Goal: Task Accomplishment & Management: Use online tool/utility

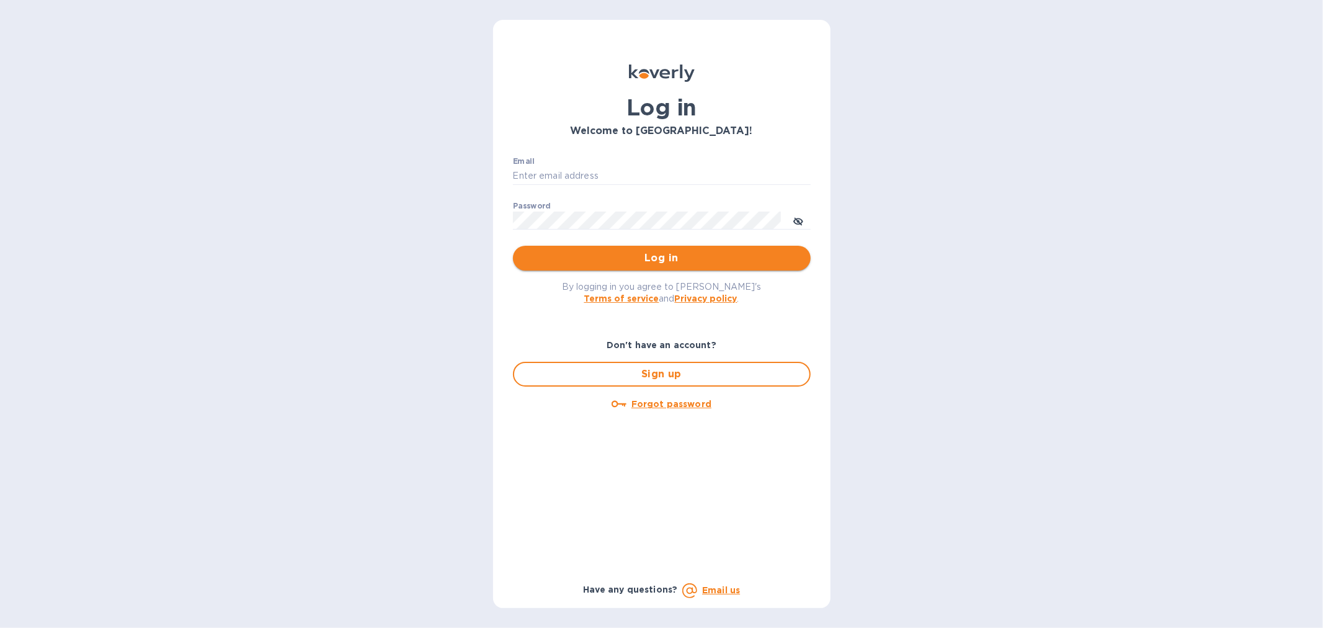
type input "[EMAIL_ADDRESS][DOMAIN_NAME]"
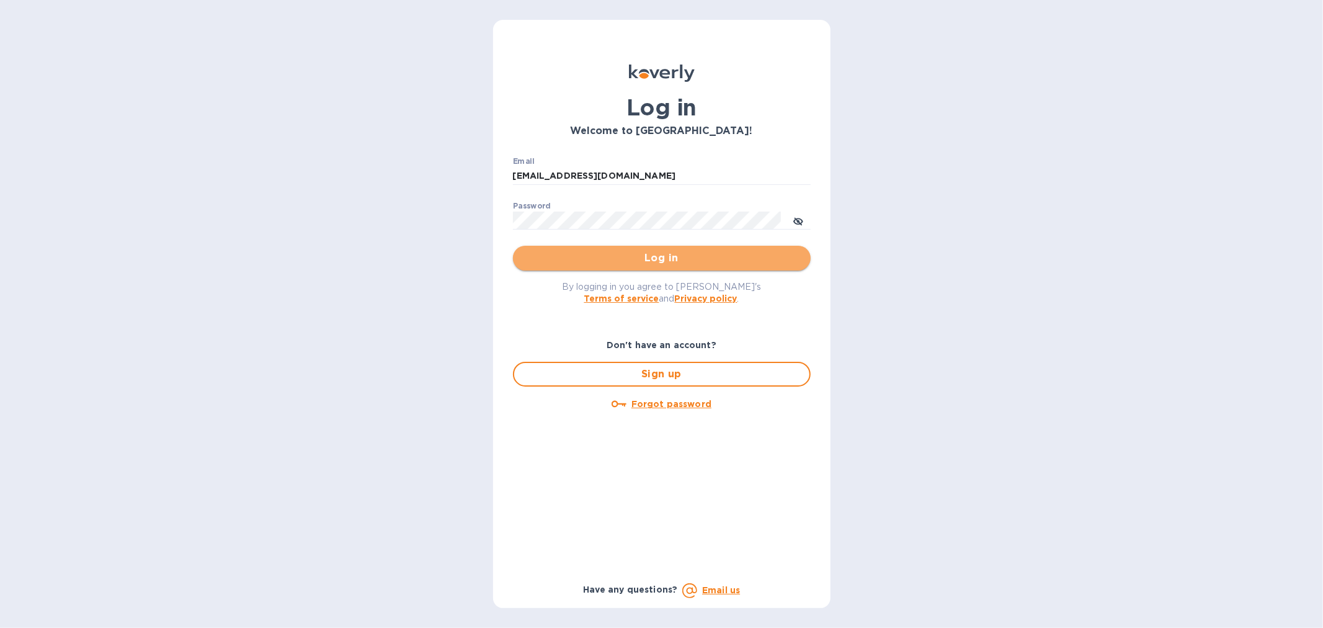
click at [602, 251] on span "Log in" at bounding box center [662, 258] width 278 height 15
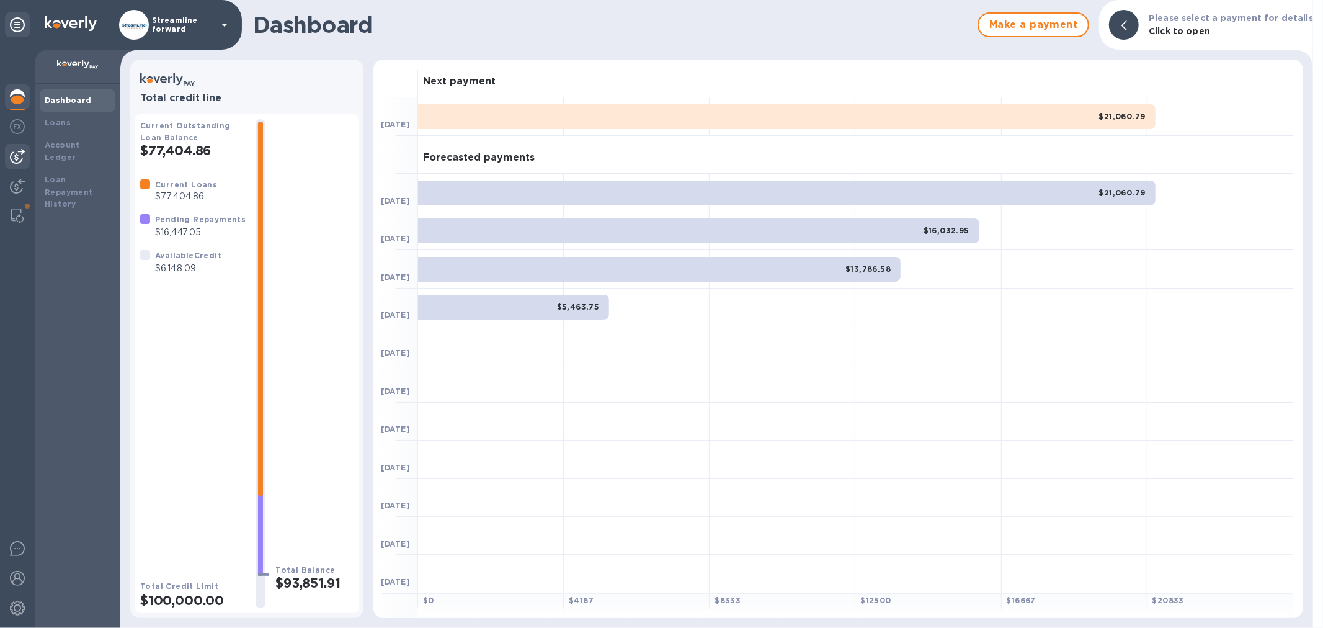
click at [13, 159] on img at bounding box center [17, 156] width 15 height 15
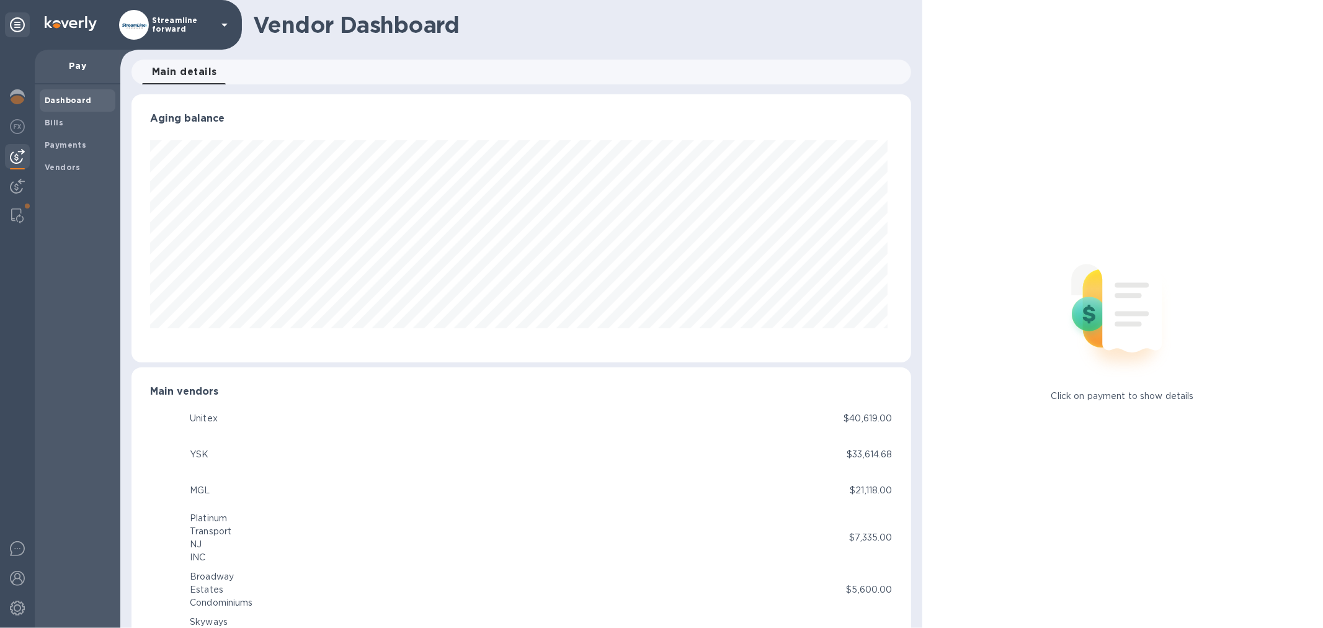
scroll to position [268, 774]
click at [51, 143] on b "Payments" at bounding box center [66, 144] width 42 height 9
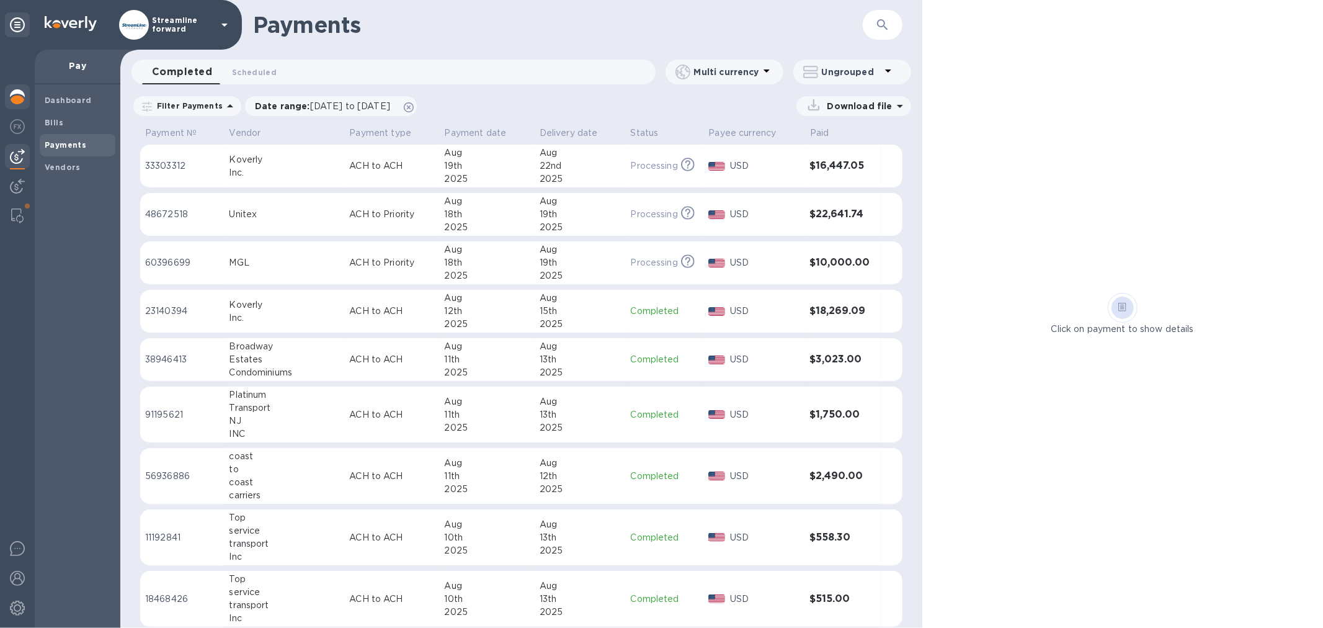
click at [17, 100] on img at bounding box center [17, 96] width 15 height 15
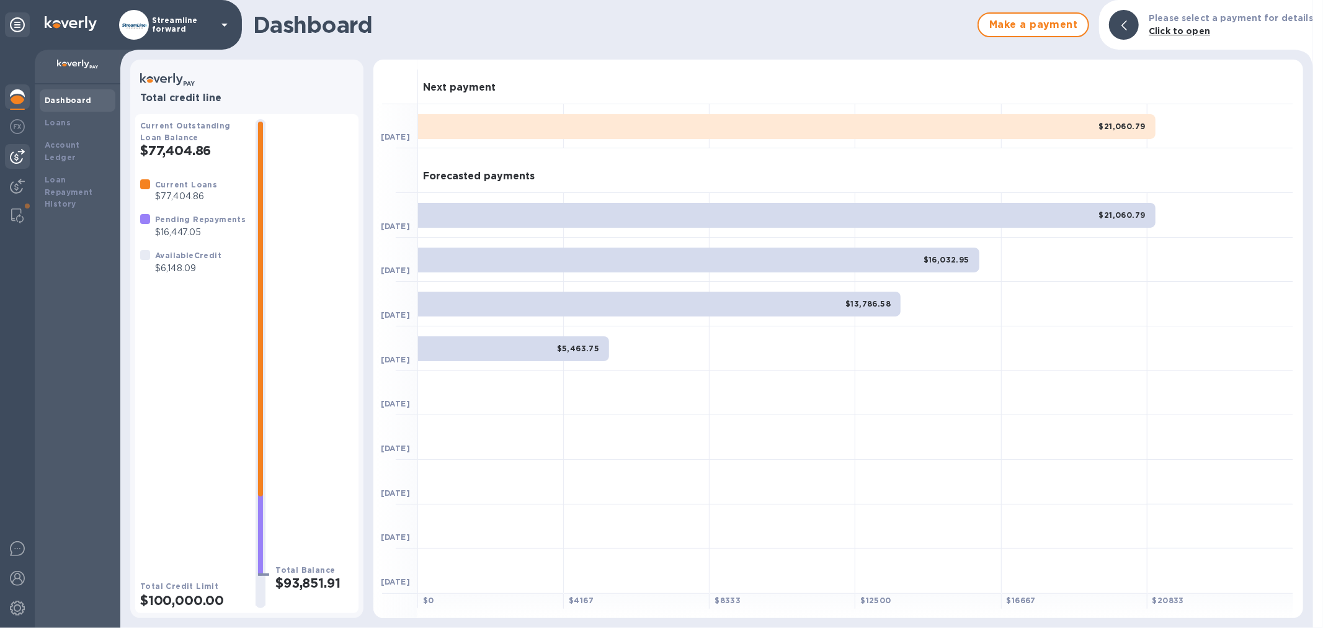
click at [13, 159] on img at bounding box center [17, 156] width 15 height 15
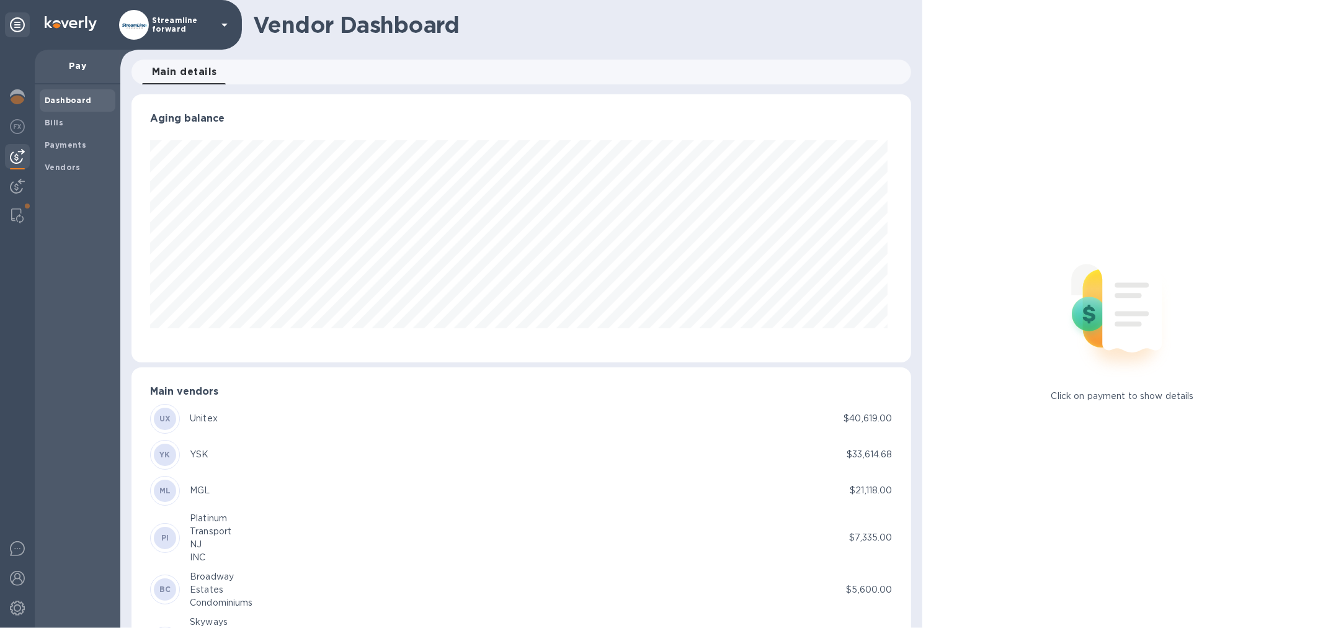
scroll to position [268, 774]
click at [72, 117] on span "Bills" at bounding box center [78, 123] width 66 height 12
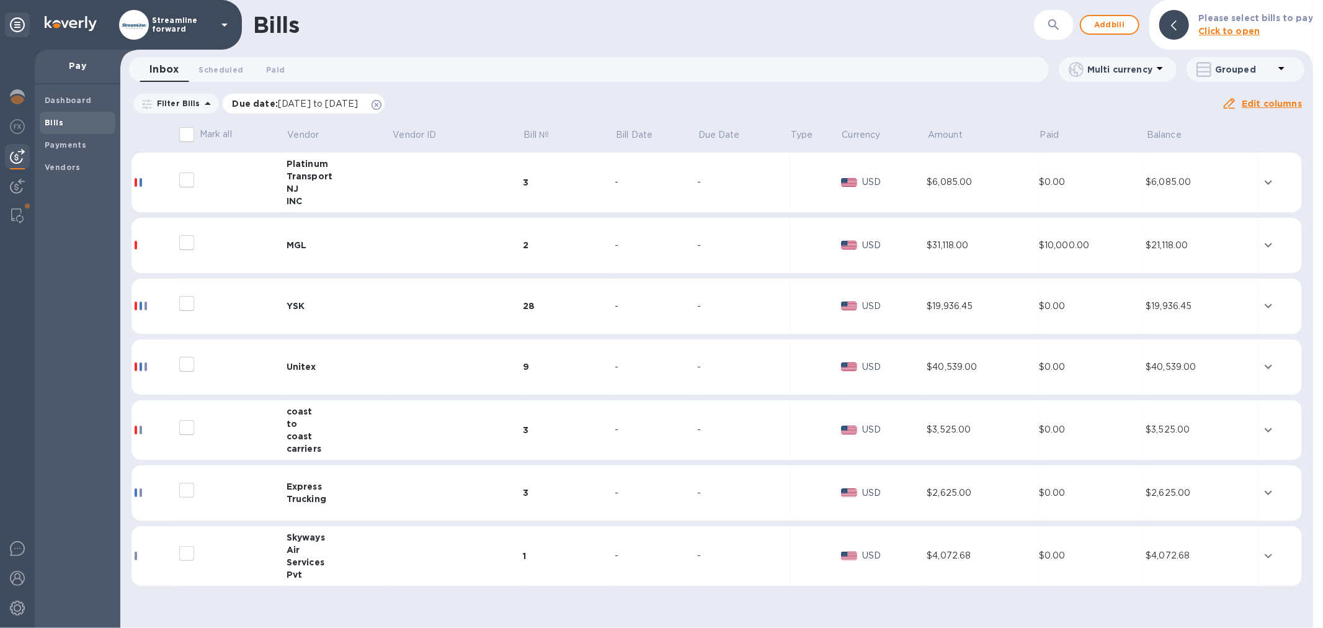
click at [382, 102] on icon at bounding box center [377, 105] width 10 height 10
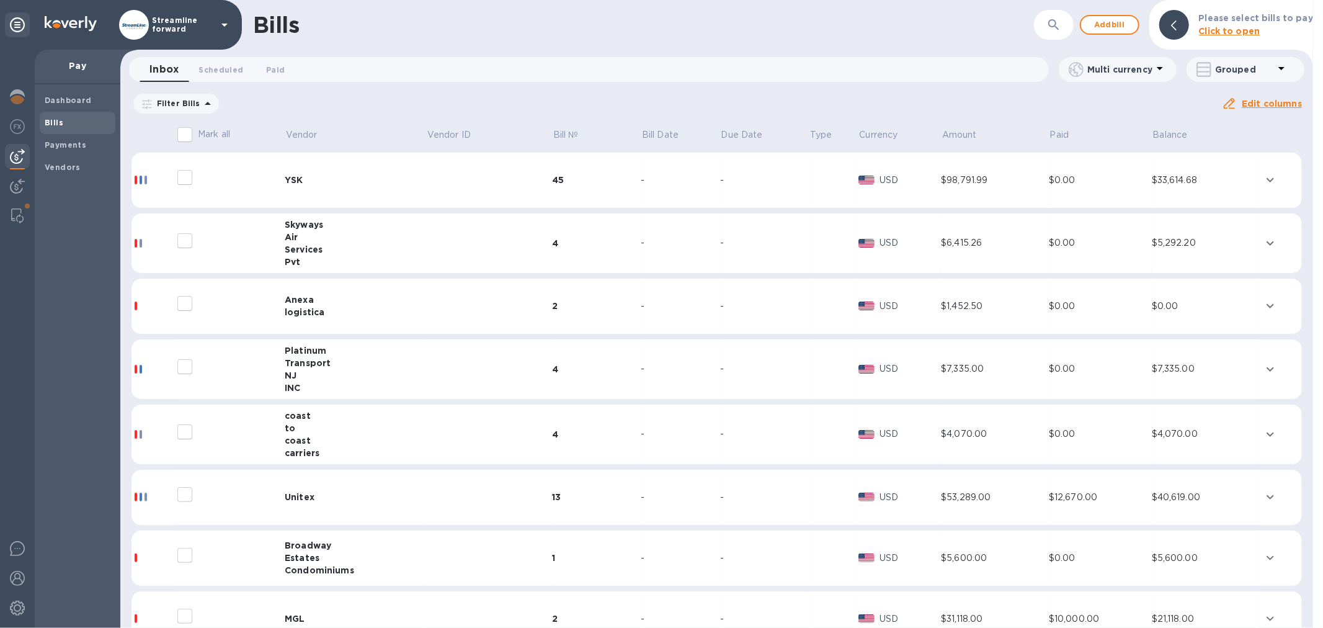
scroll to position [96, 0]
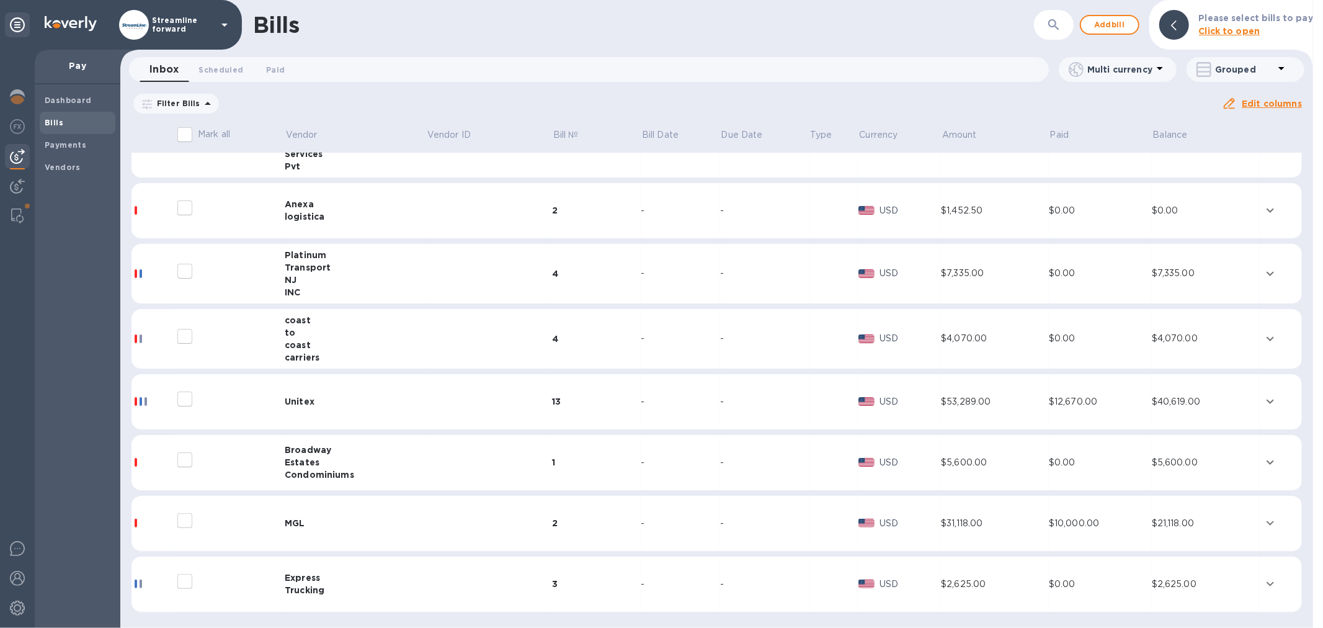
click at [383, 460] on div "Estates" at bounding box center [355, 462] width 141 height 12
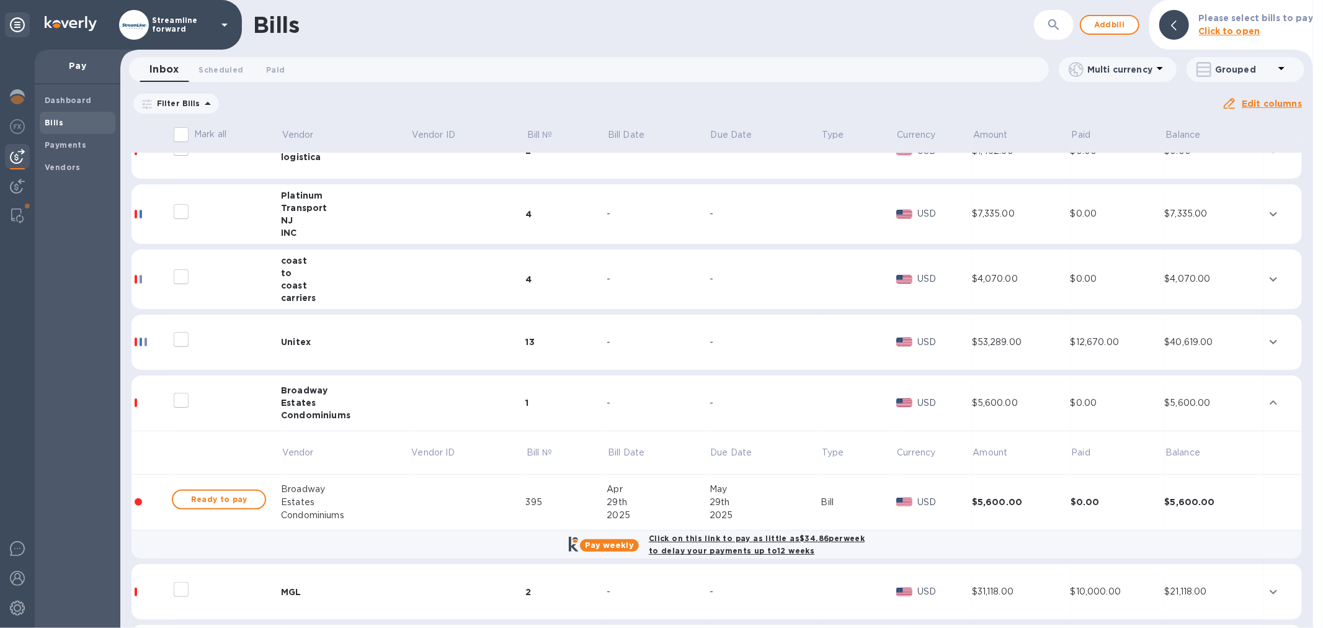
scroll to position [224, 0]
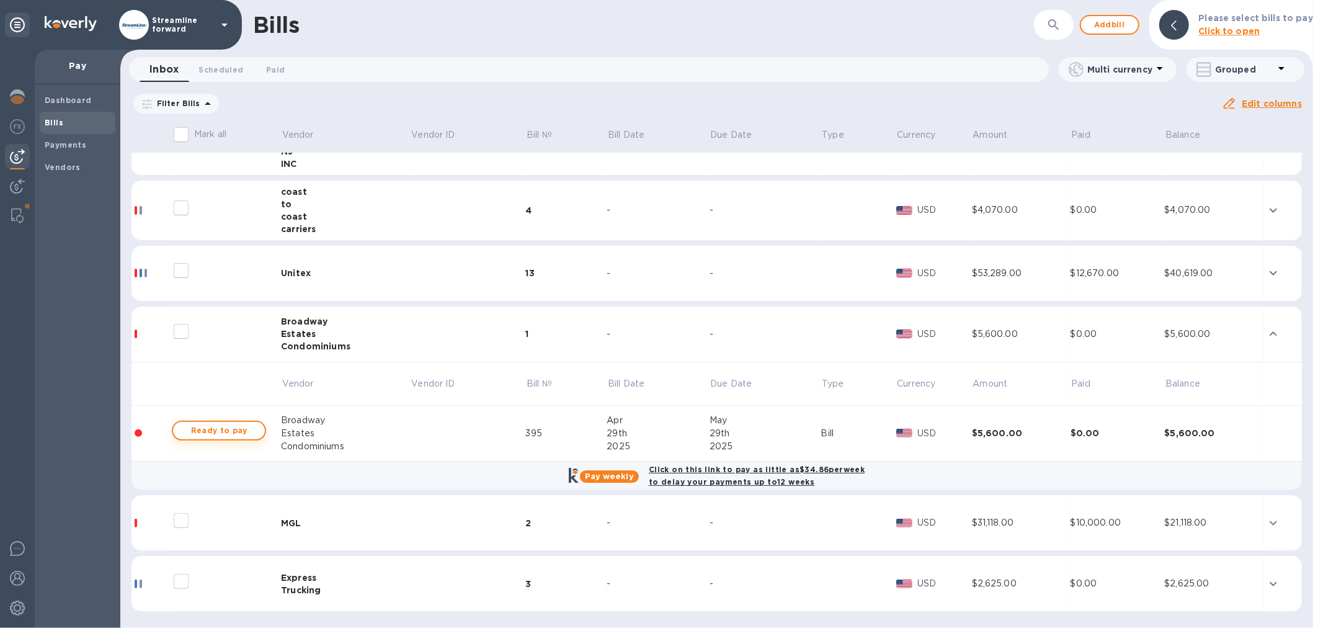
click at [214, 426] on span "Ready to pay" at bounding box center [219, 430] width 72 height 15
click at [213, 426] on span "Ready to pay" at bounding box center [219, 430] width 72 height 15
checkbox input "true"
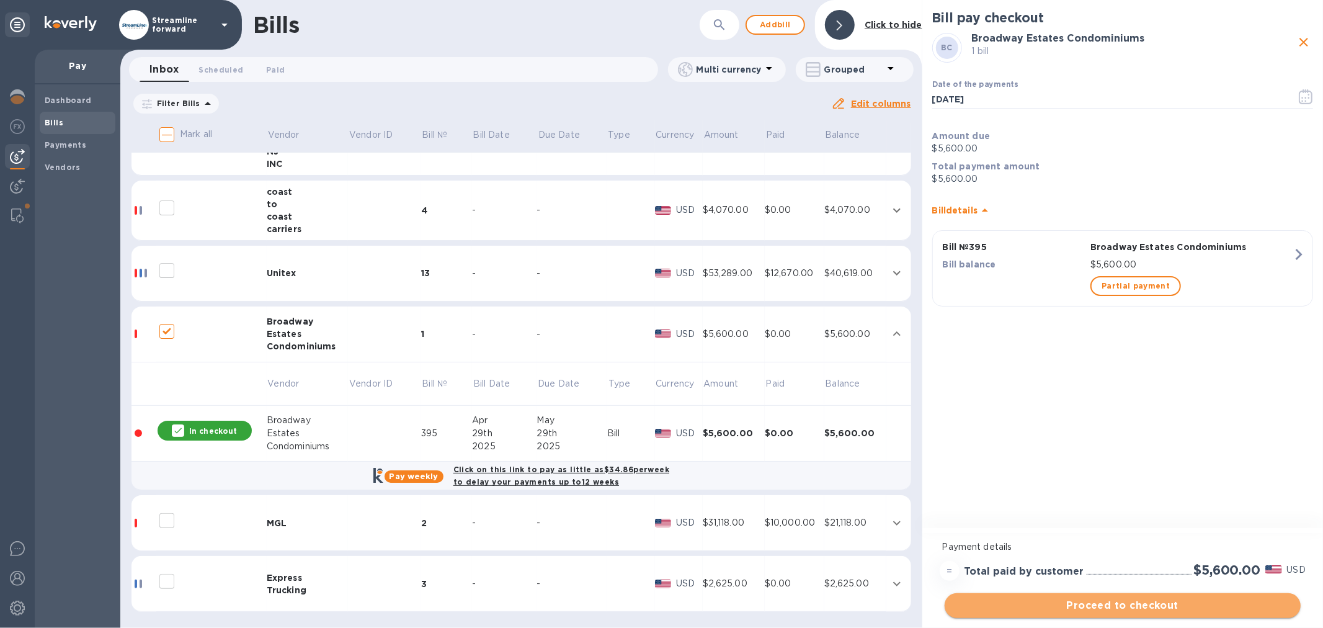
click at [1114, 603] on span "Proceed to checkout" at bounding box center [1123, 605] width 336 height 15
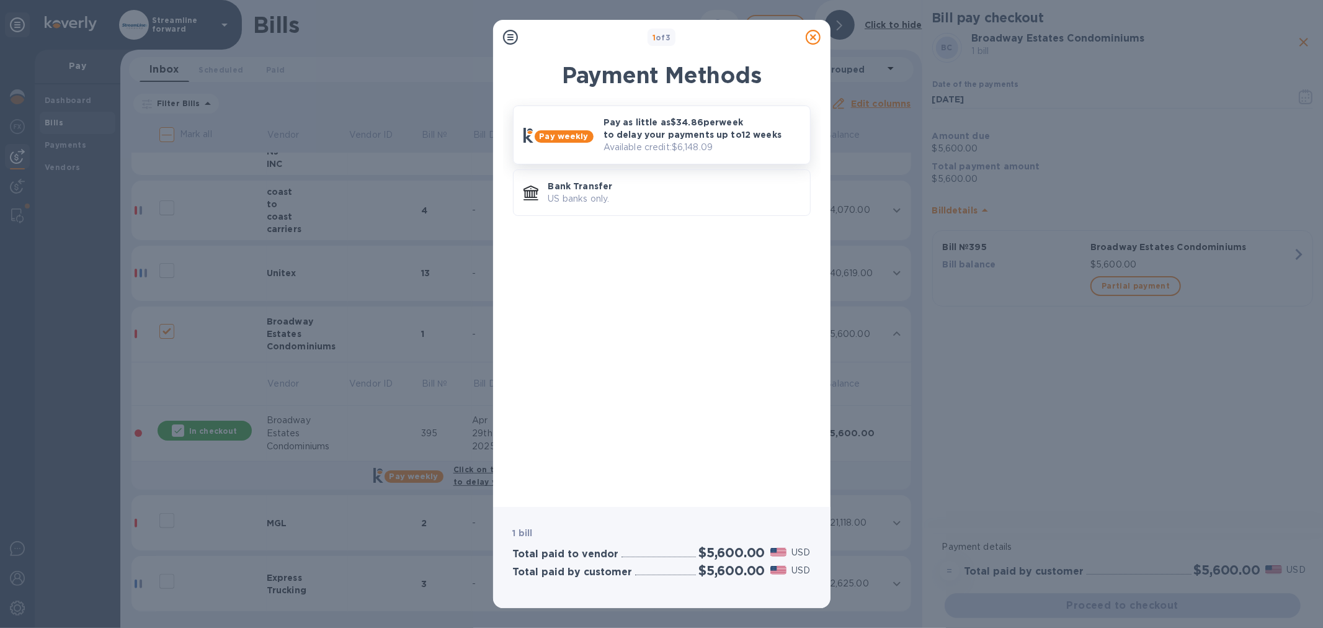
click at [646, 128] on p "Pay as little as $34.86 per week to delay your payments up to 12 weeks" at bounding box center [702, 128] width 197 height 25
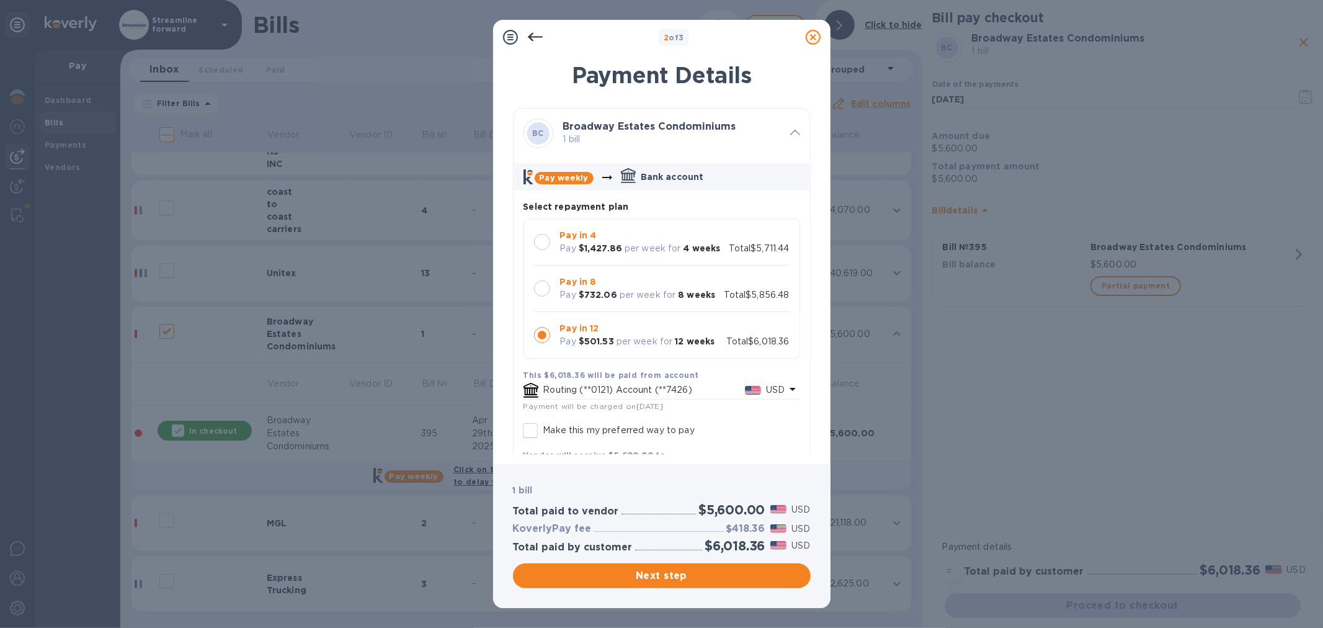
click at [542, 284] on div at bounding box center [542, 288] width 16 height 16
click at [715, 577] on span "Next step" at bounding box center [662, 575] width 278 height 15
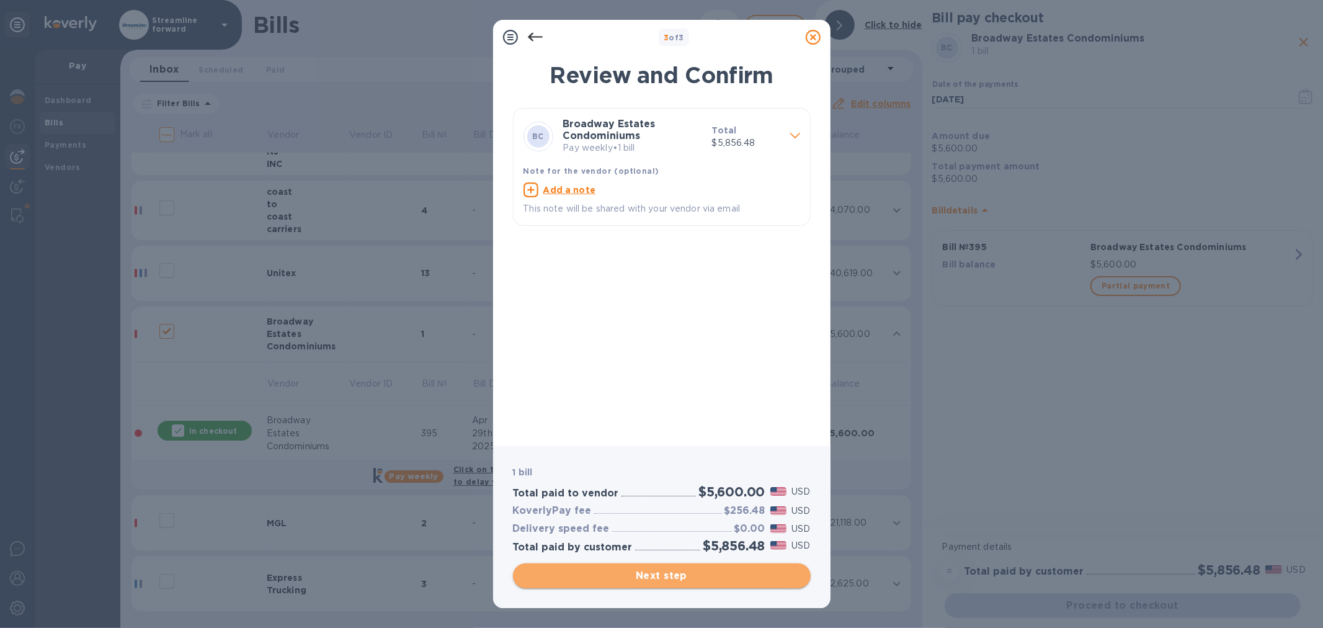
click at [669, 575] on span "Next step" at bounding box center [662, 575] width 278 height 15
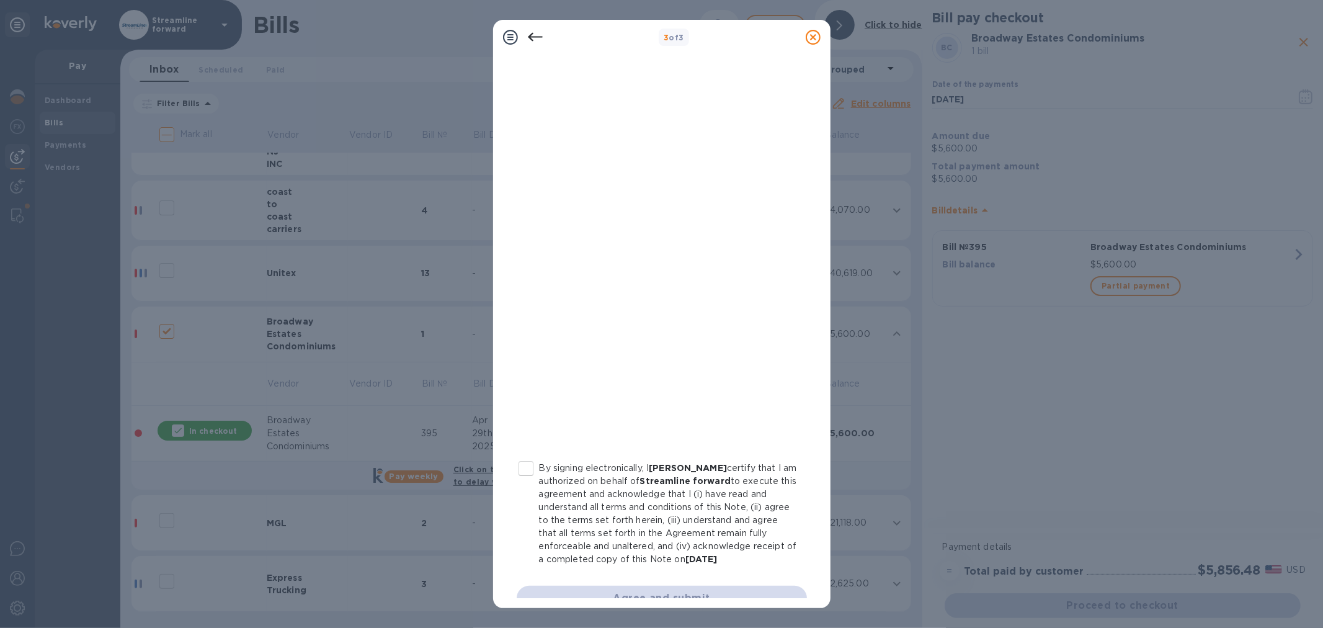
scroll to position [65, 0]
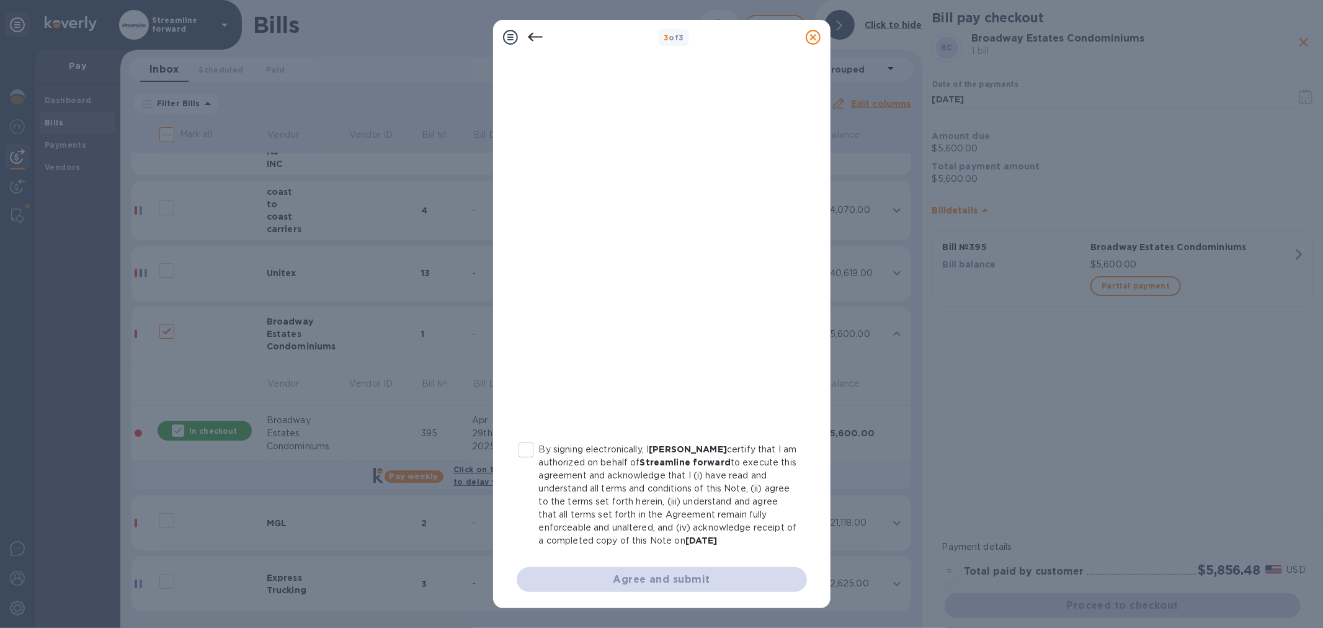
click at [526, 454] on input "By signing electronically, I [PERSON_NAME] certify that I am authorized on beha…" at bounding box center [526, 450] width 26 height 26
checkbox input "true"
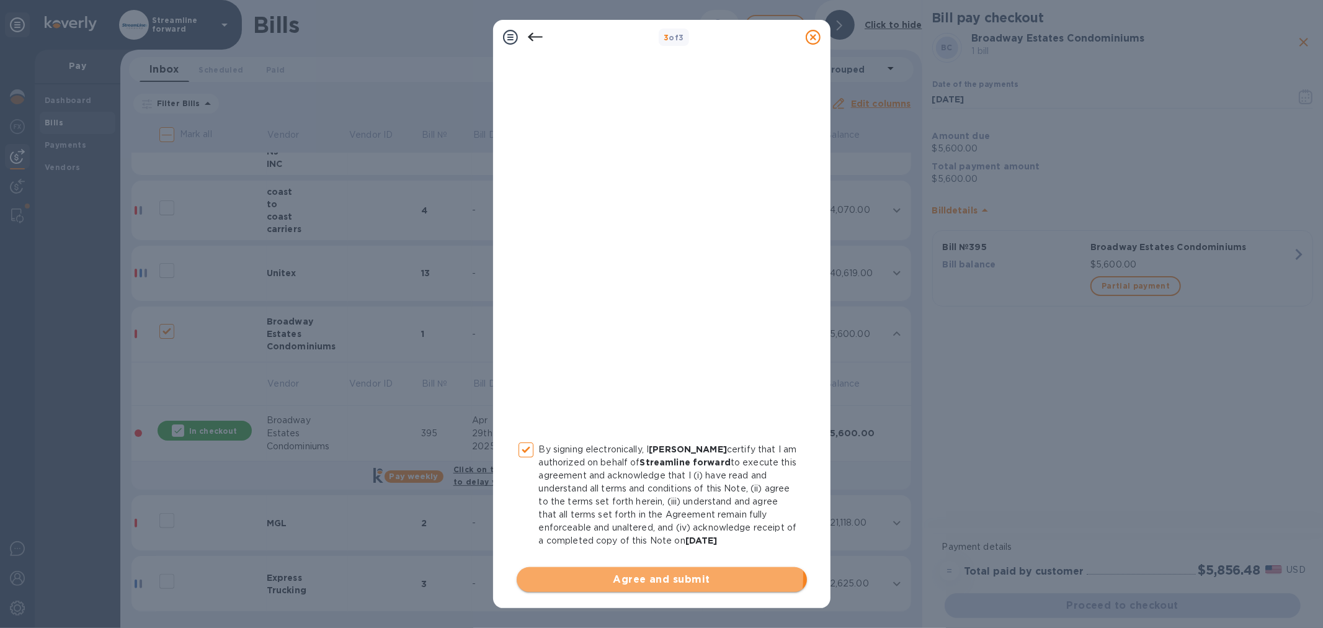
click at [630, 575] on span "Agree and submit" at bounding box center [662, 579] width 271 height 15
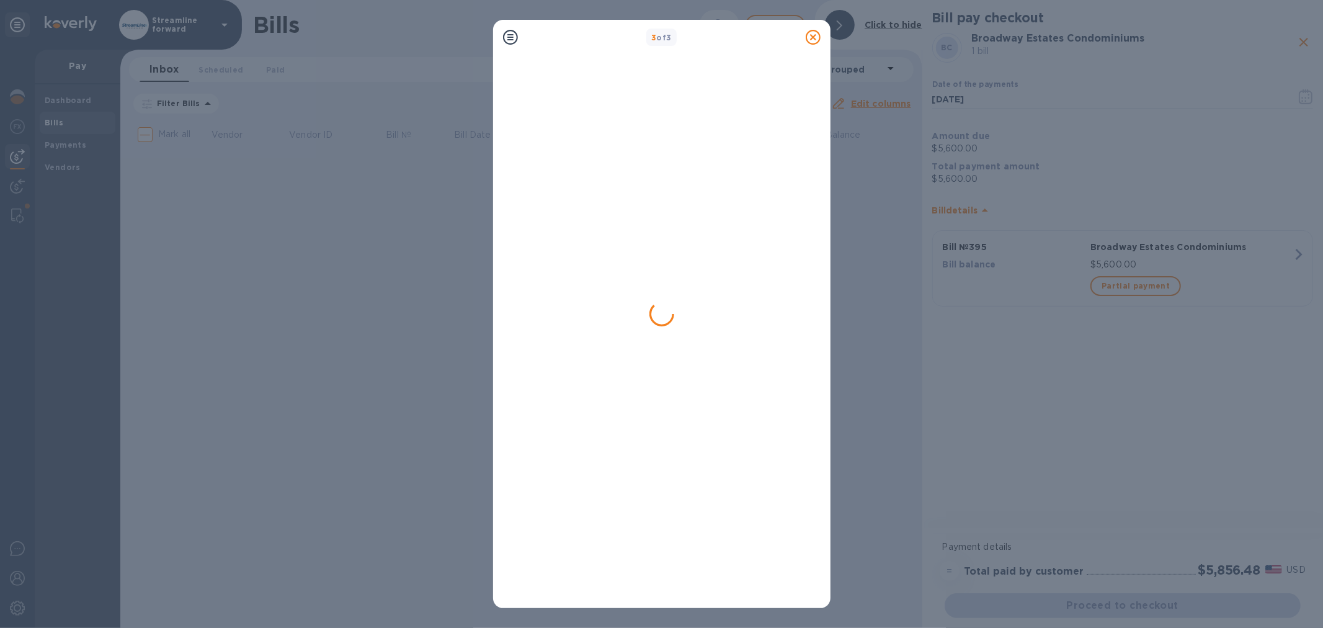
scroll to position [0, 0]
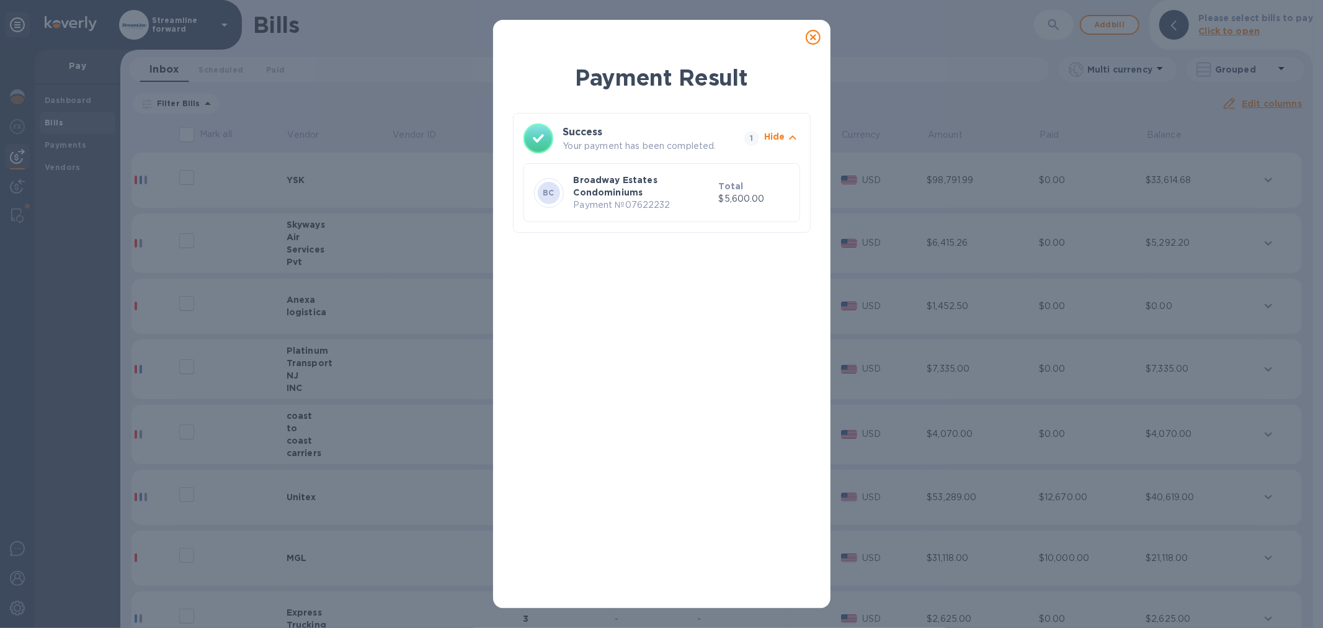
click at [813, 37] on icon at bounding box center [813, 37] width 15 height 15
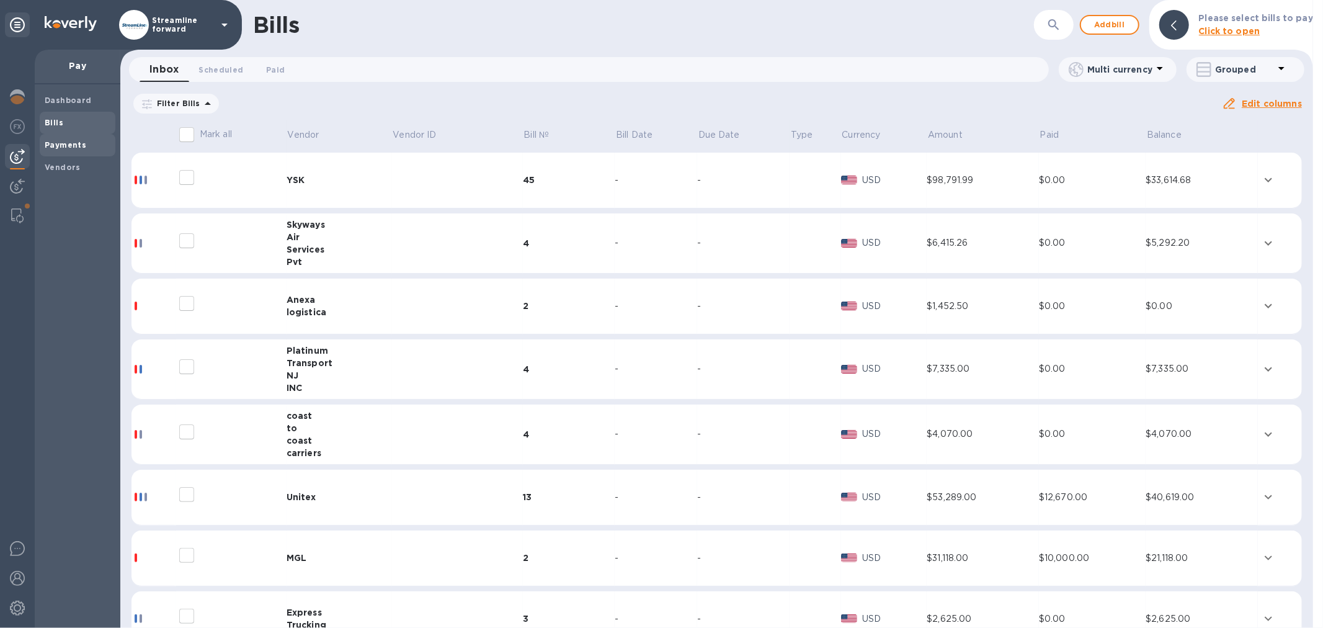
click at [51, 138] on div "Payments" at bounding box center [78, 145] width 76 height 22
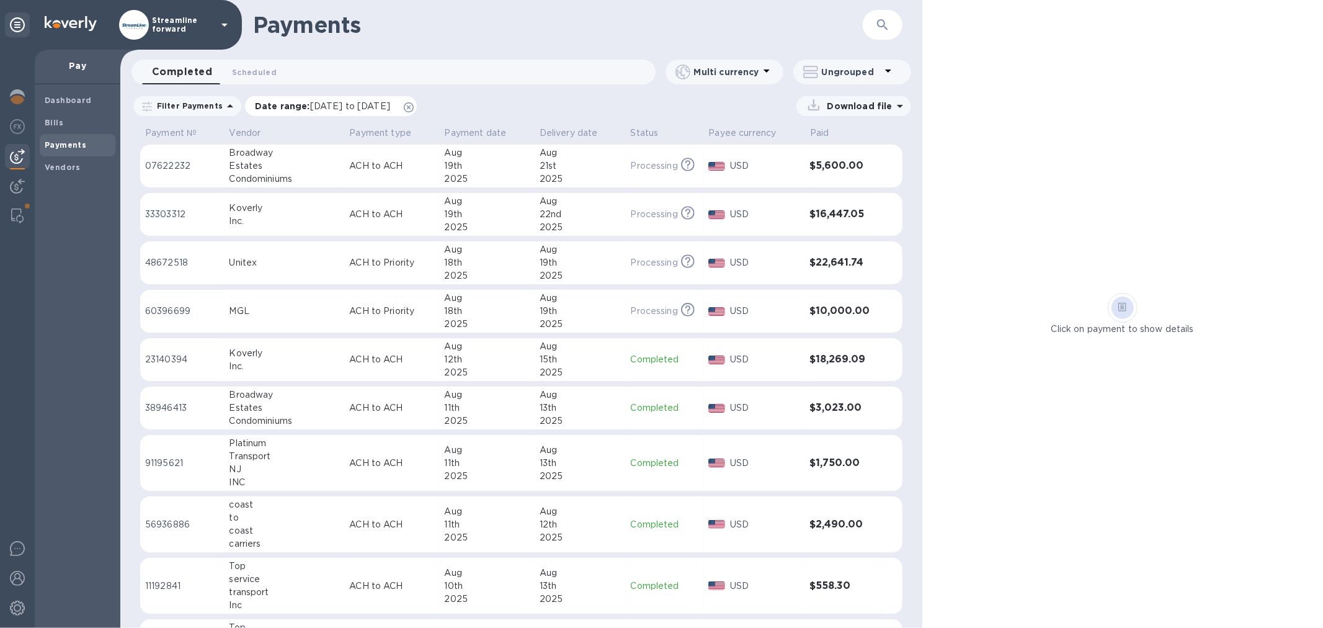
click at [414, 102] on icon at bounding box center [409, 107] width 10 height 10
click at [16, 206] on div at bounding box center [17, 216] width 22 height 25
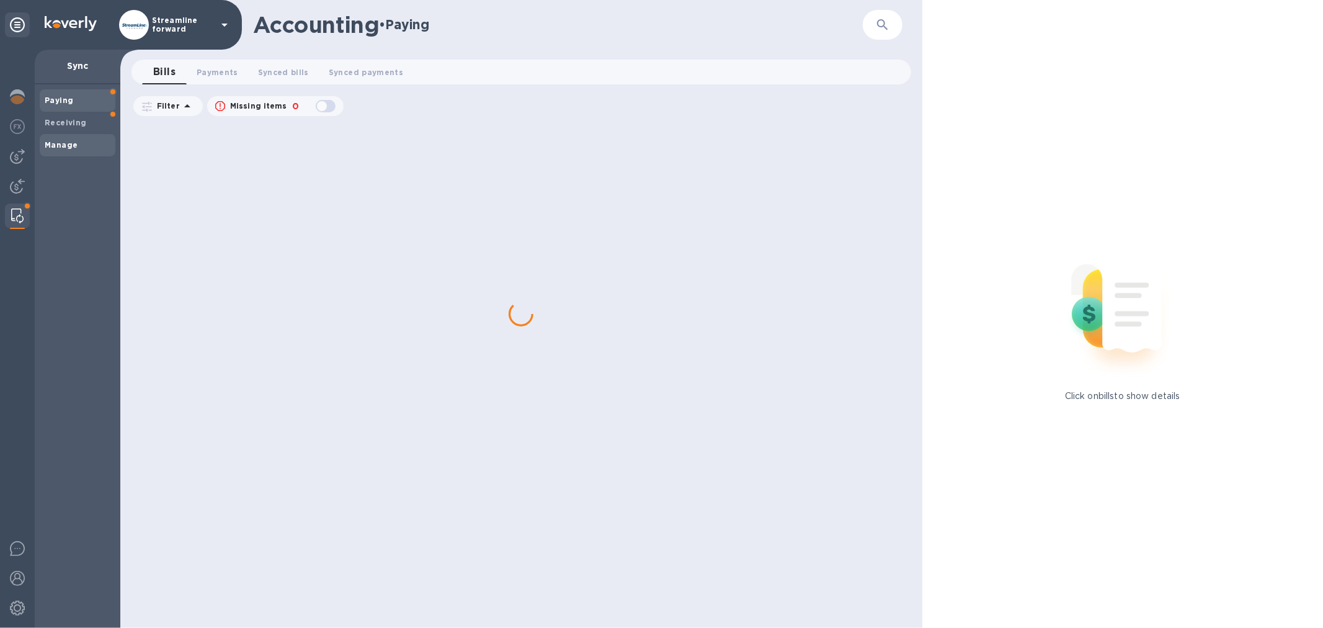
click at [71, 135] on div "Manage" at bounding box center [78, 145] width 76 height 22
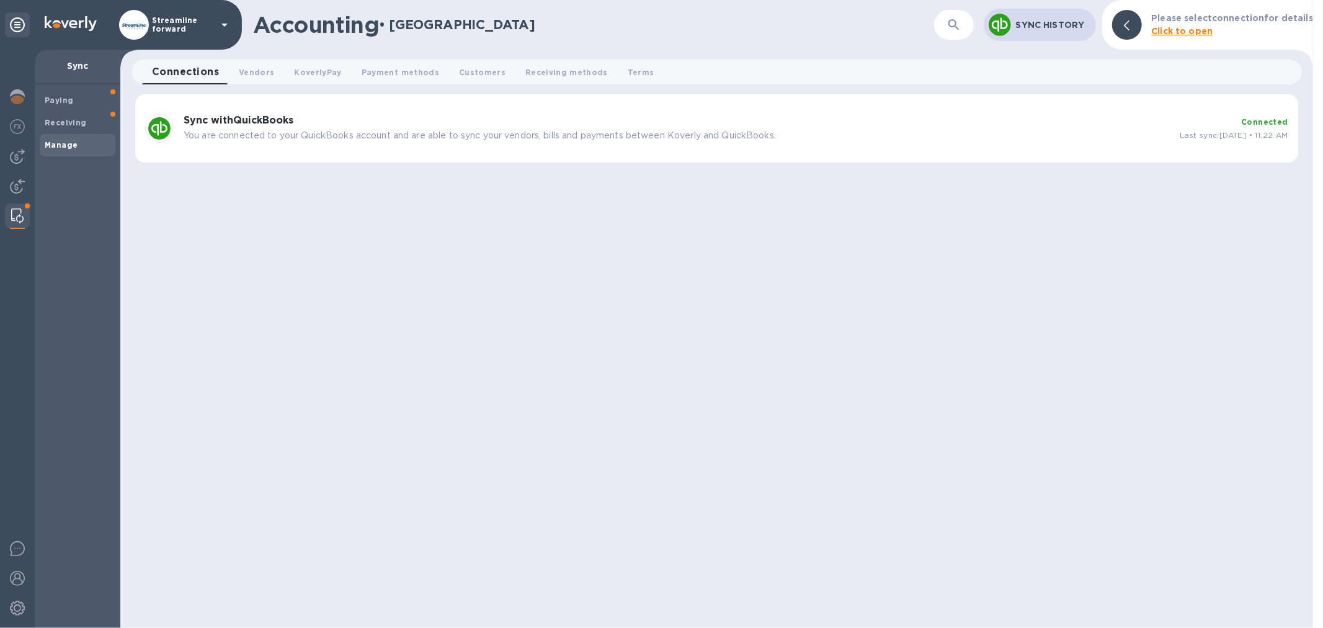
click at [295, 138] on p "You are connected to your QuickBooks account and are able to sync your vendors,…" at bounding box center [677, 135] width 987 height 13
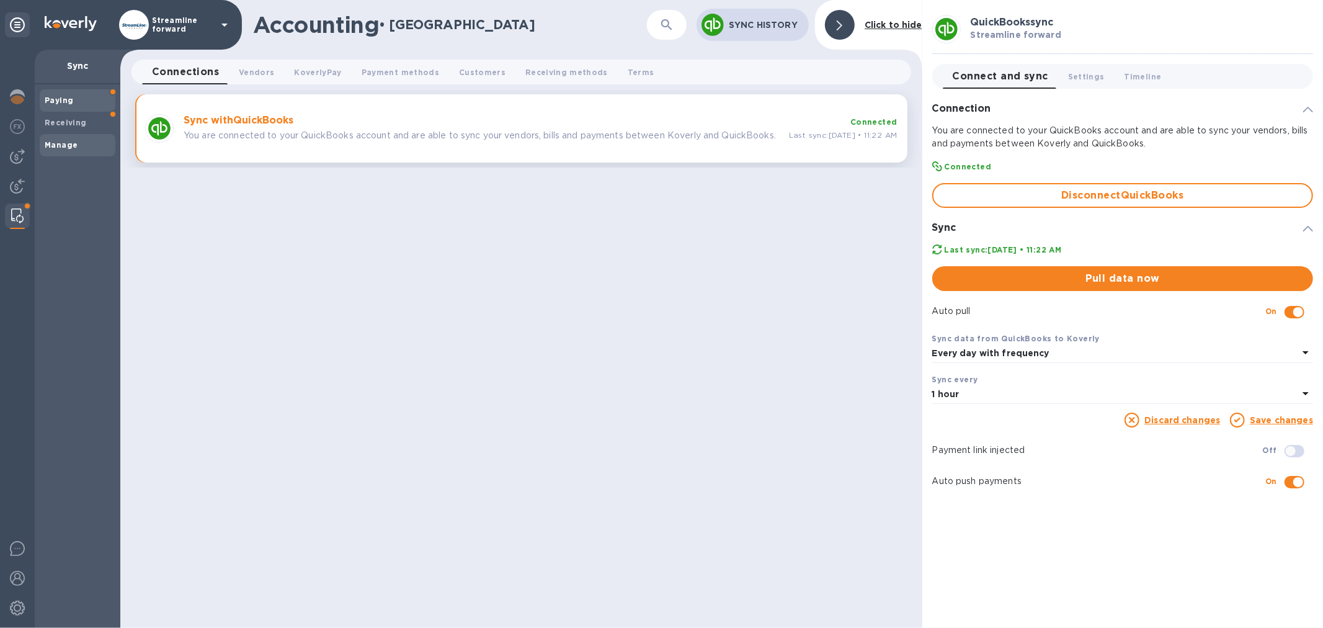
click at [66, 107] on div "Paying" at bounding box center [78, 100] width 76 height 22
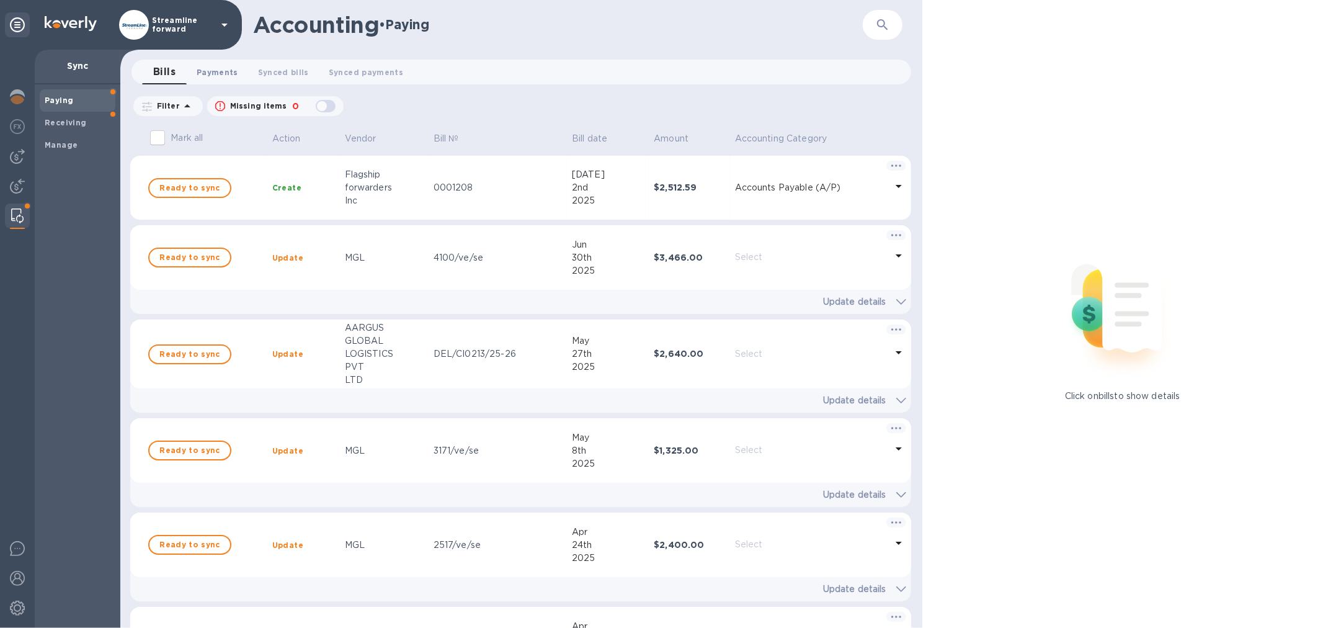
click at [215, 76] on span "Payments 0" at bounding box center [218, 72] width 42 height 13
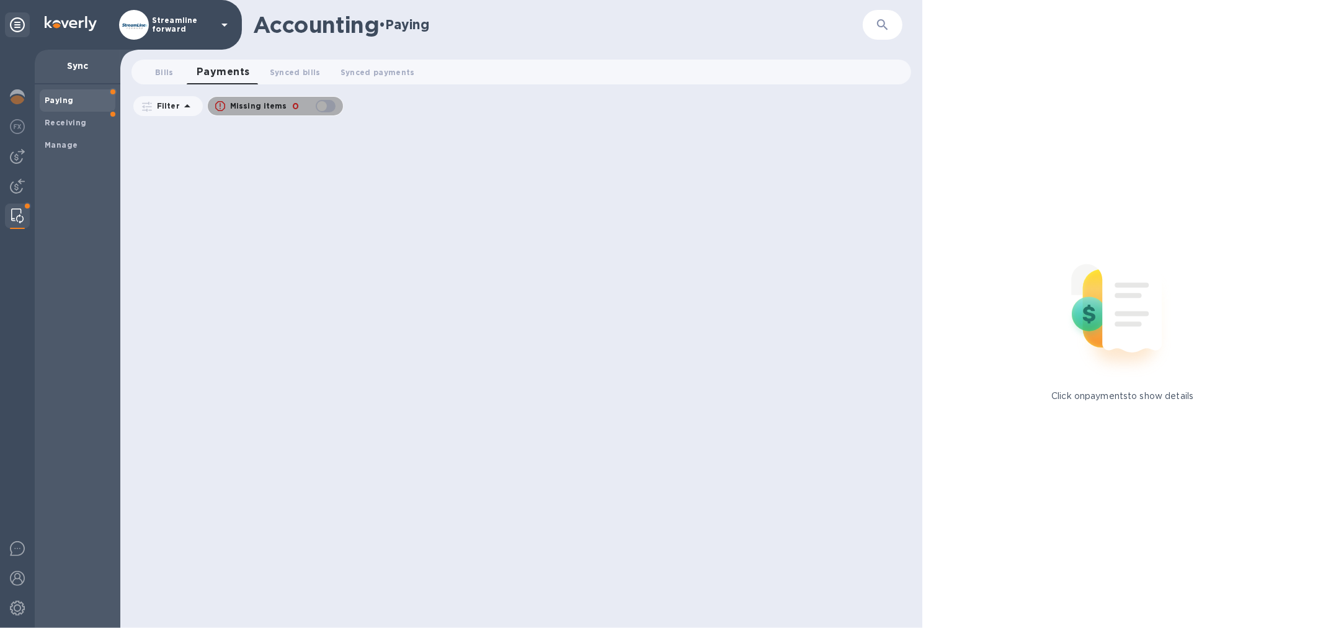
click at [321, 105] on div "button" at bounding box center [325, 105] width 25 height 17
checkbox input "false"
click at [239, 71] on span "Payments 0" at bounding box center [223, 71] width 53 height 17
click at [296, 70] on span "Synced bills 0" at bounding box center [295, 72] width 51 height 13
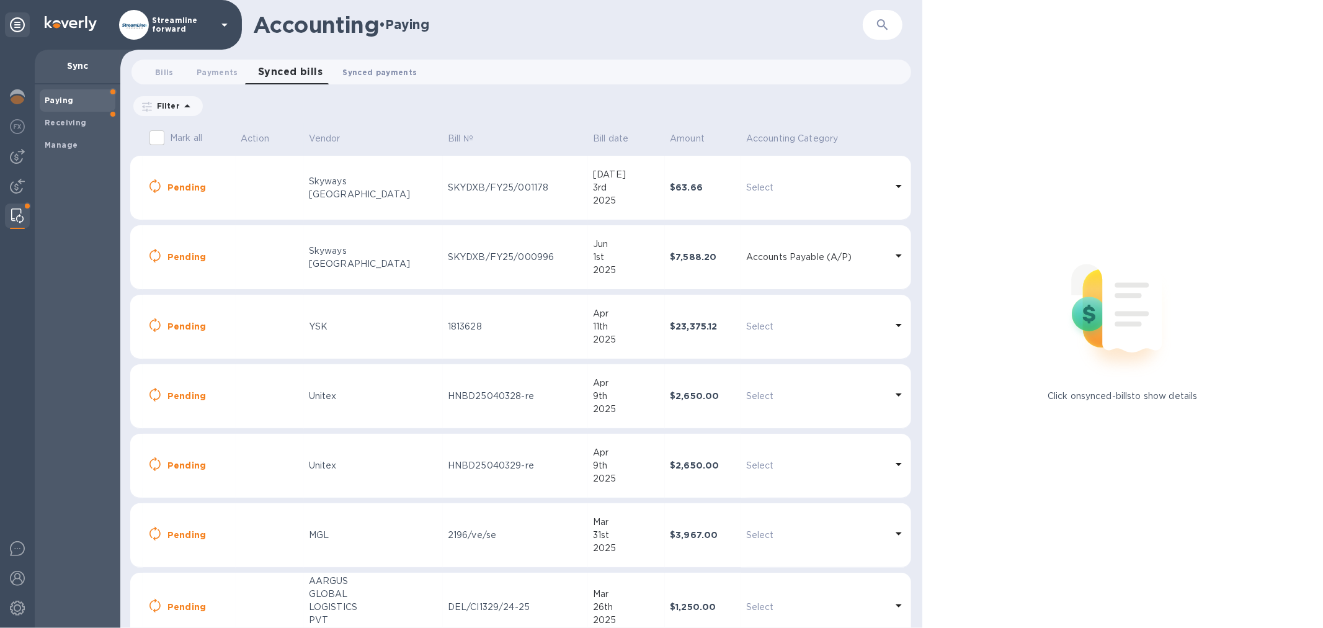
click at [381, 69] on span "Synced payments 0" at bounding box center [379, 72] width 74 height 13
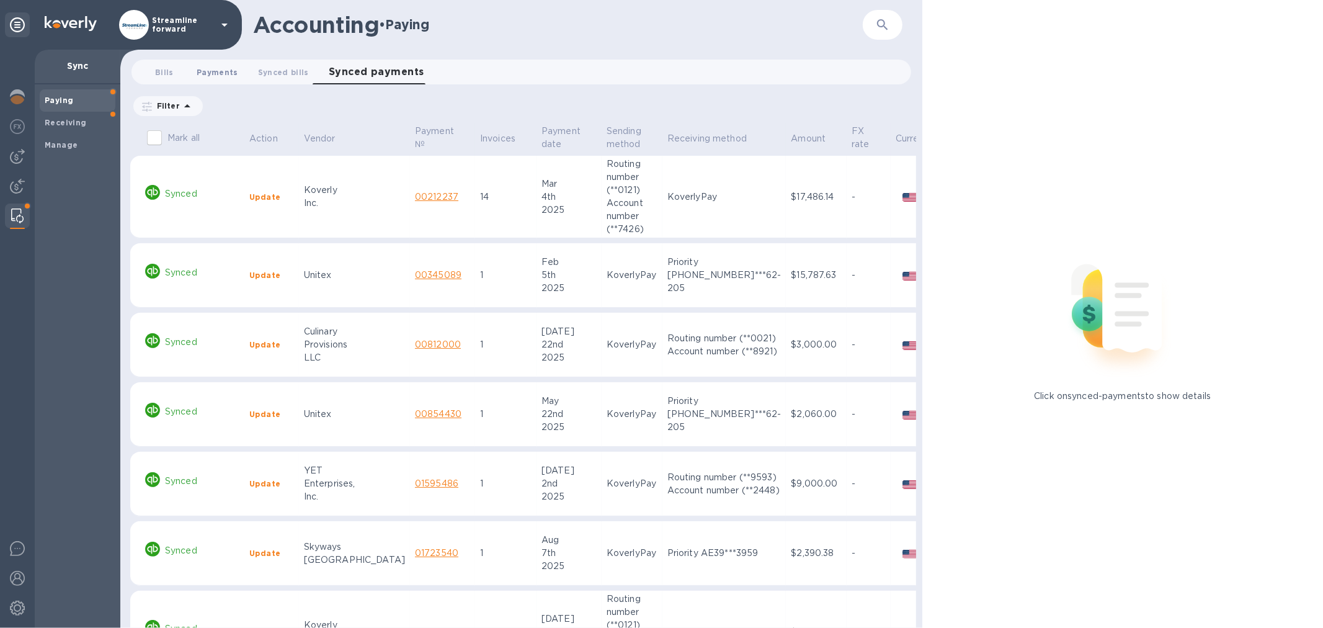
click at [220, 71] on span "Payments 0" at bounding box center [218, 72] width 42 height 13
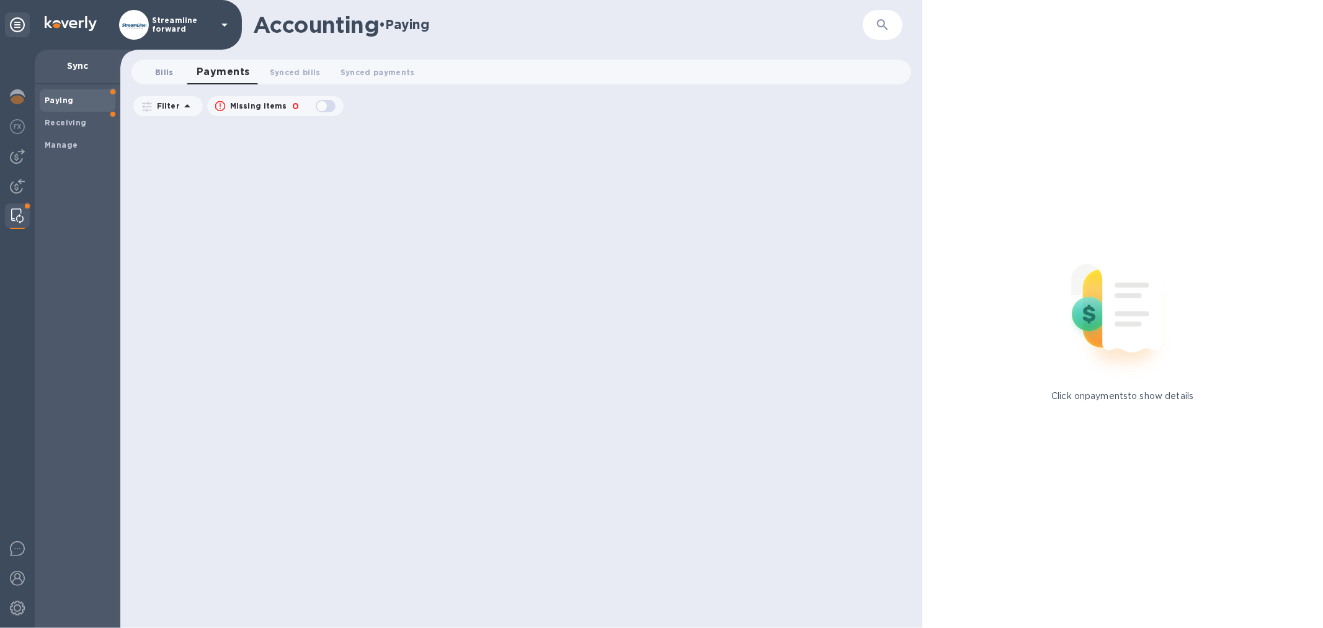
click at [168, 70] on span "Bills 0" at bounding box center [164, 72] width 19 height 13
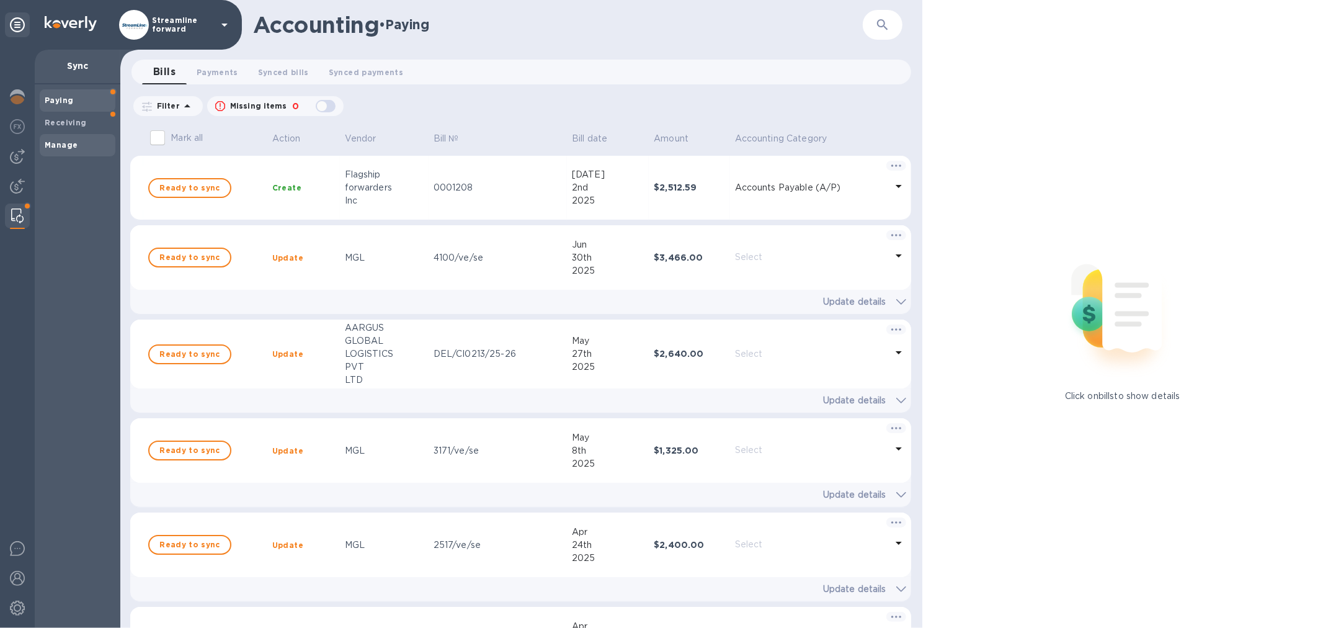
click at [55, 141] on b "Manage" at bounding box center [61, 144] width 33 height 9
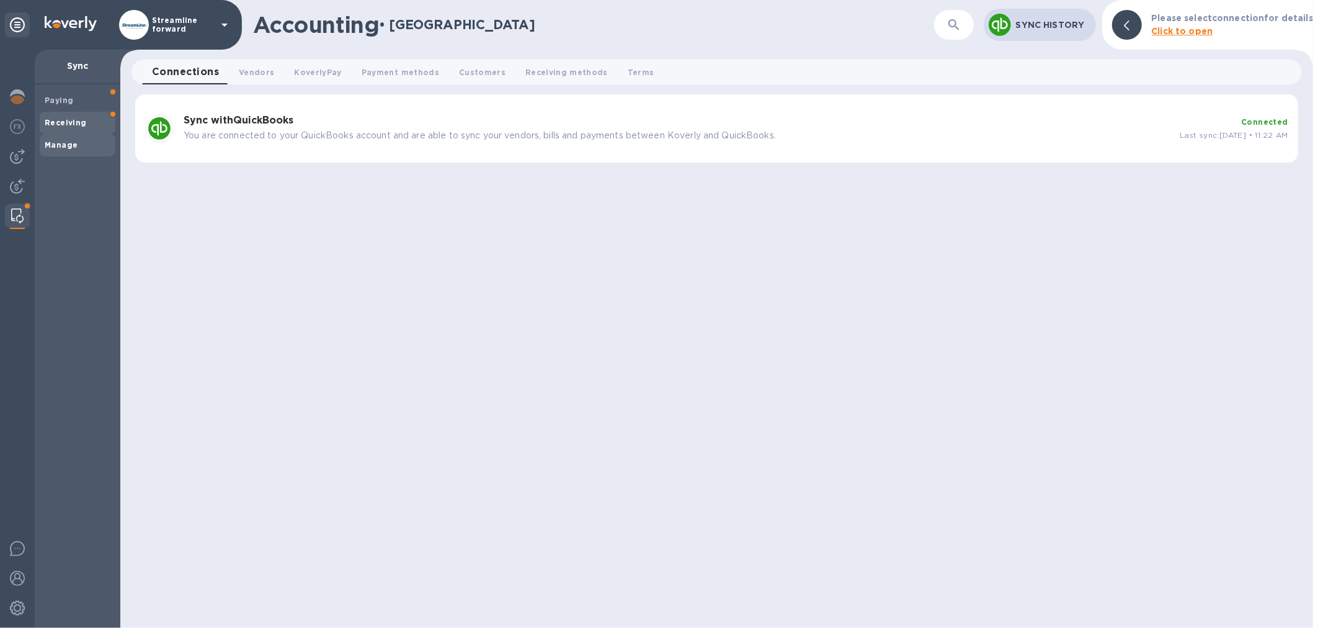
click at [69, 122] on b "Receiving" at bounding box center [66, 122] width 42 height 9
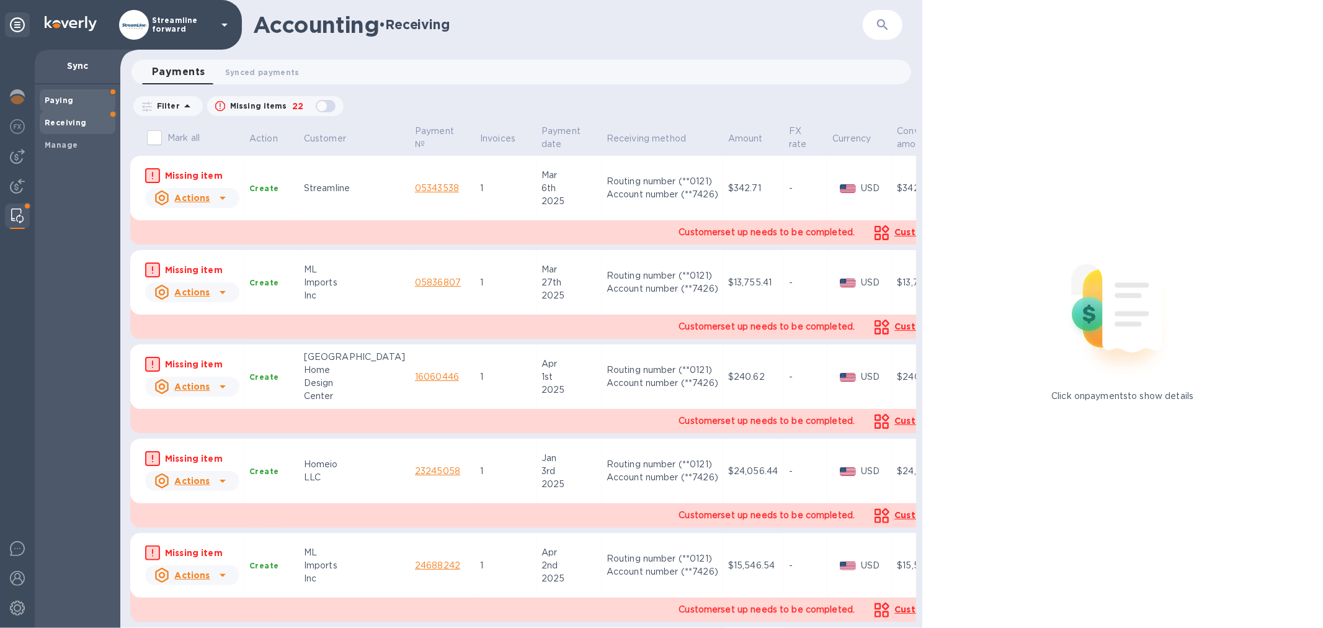
click at [60, 96] on b "Paying" at bounding box center [59, 100] width 29 height 9
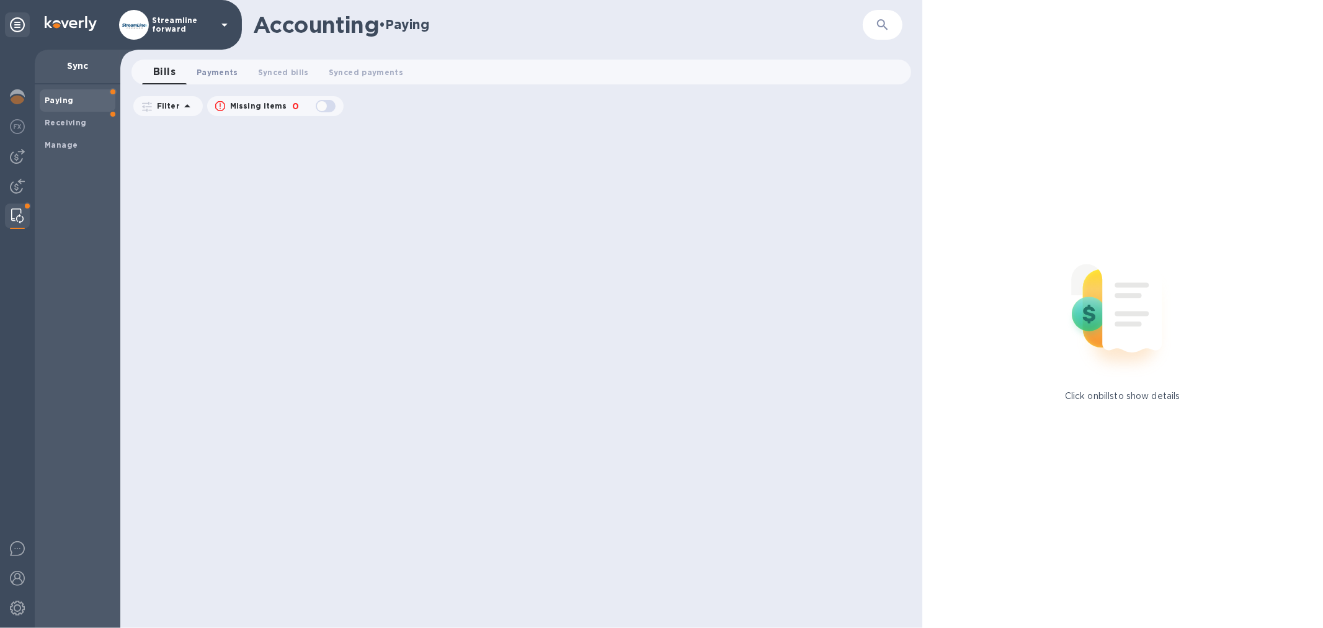
click at [216, 73] on span "Payments 0" at bounding box center [218, 72] width 42 height 13
